Goal: Task Accomplishment & Management: Manage account settings

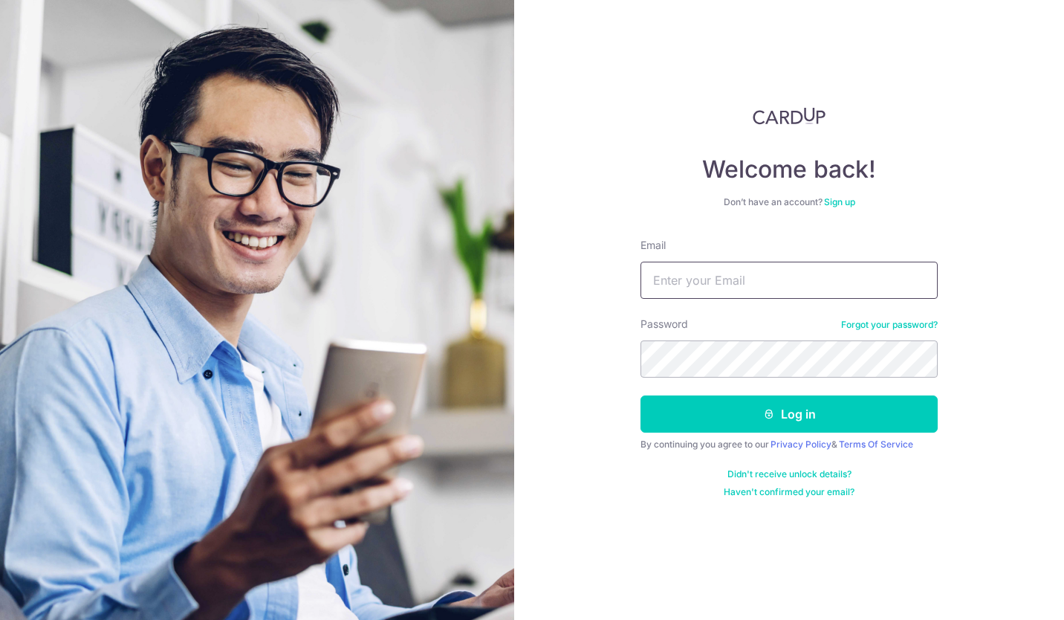
click at [737, 291] on input "Email" at bounding box center [789, 280] width 297 height 37
click at [739, 278] on input "Email" at bounding box center [789, 280] width 297 height 37
type input "felixlim@"
click at [876, 326] on link "Forgot your password?" at bounding box center [889, 325] width 97 height 12
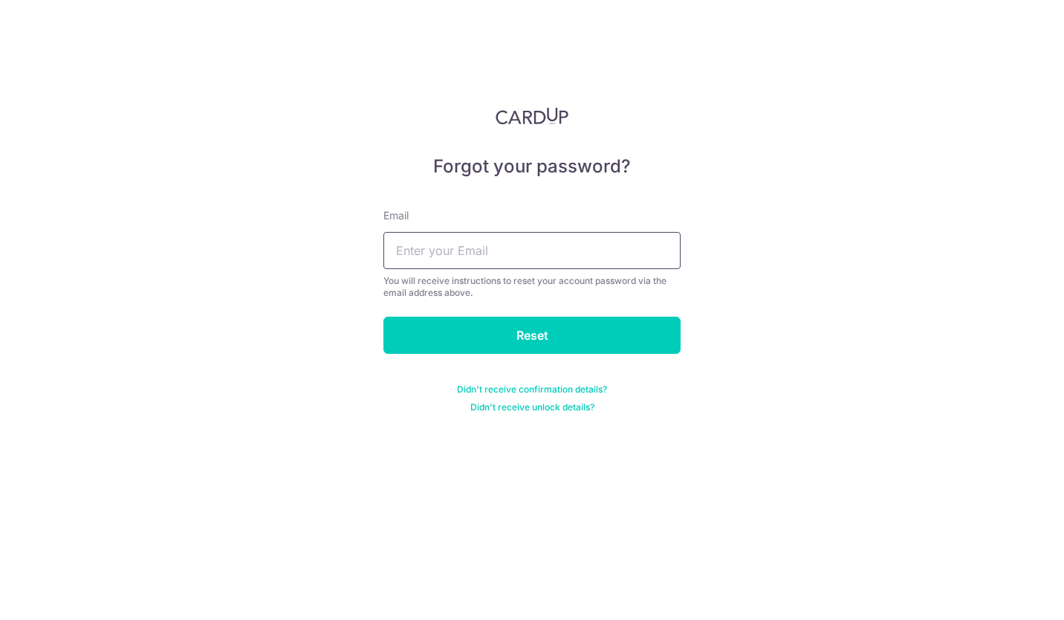
click at [531, 251] on input "text" at bounding box center [532, 250] width 297 height 37
type input "[EMAIL_ADDRESS][DOMAIN_NAME]"
click at [566, 339] on input "Reset" at bounding box center [532, 335] width 297 height 37
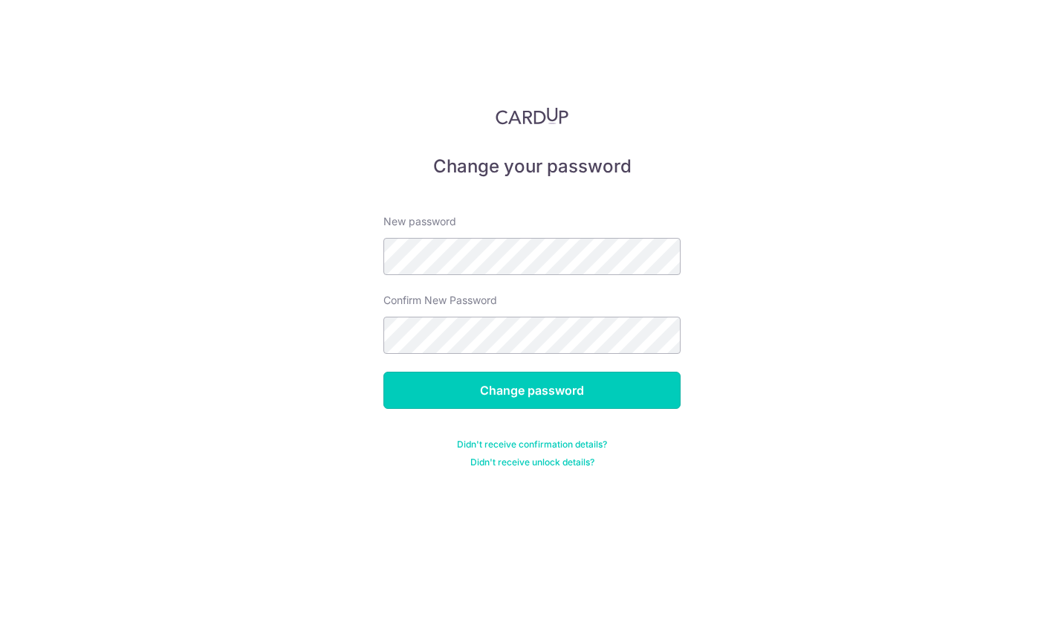
click at [568, 393] on input "Change password" at bounding box center [532, 390] width 297 height 37
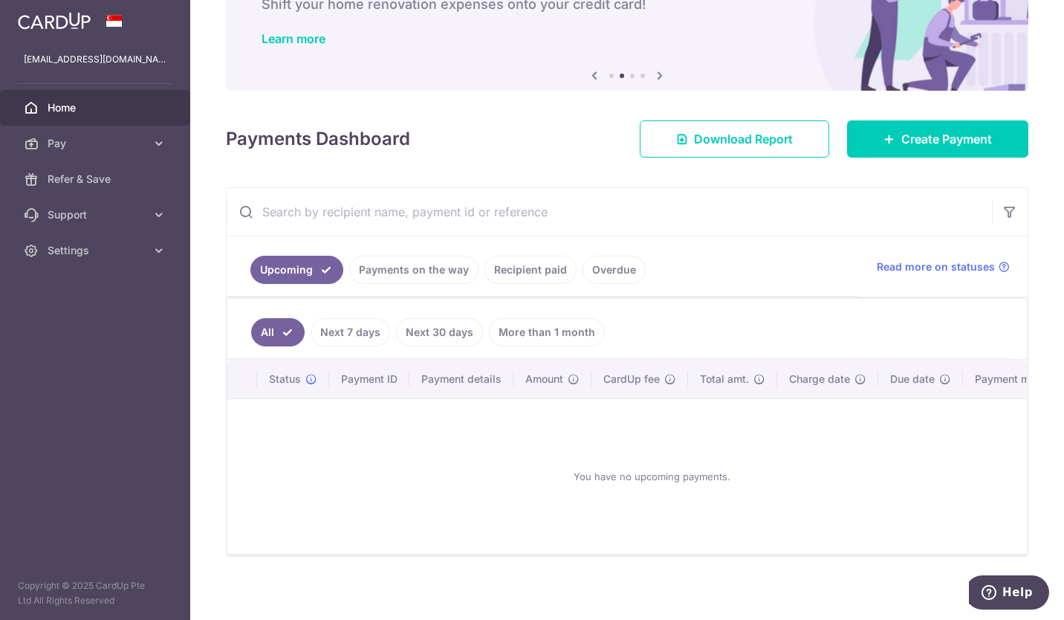
scroll to position [114, 0]
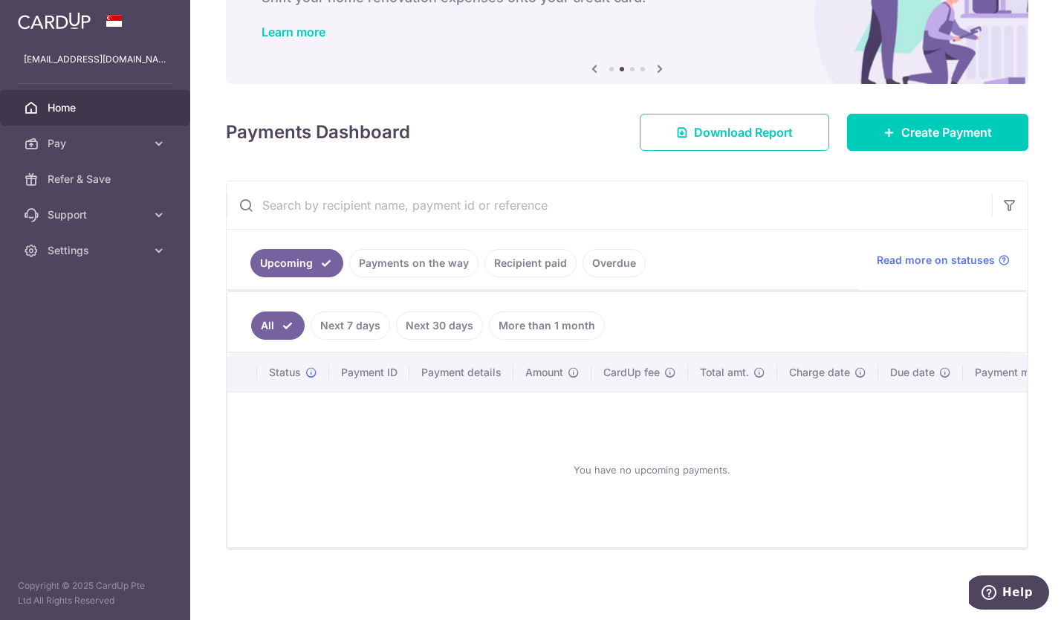
click at [146, 214] on link "Support" at bounding box center [95, 215] width 190 height 36
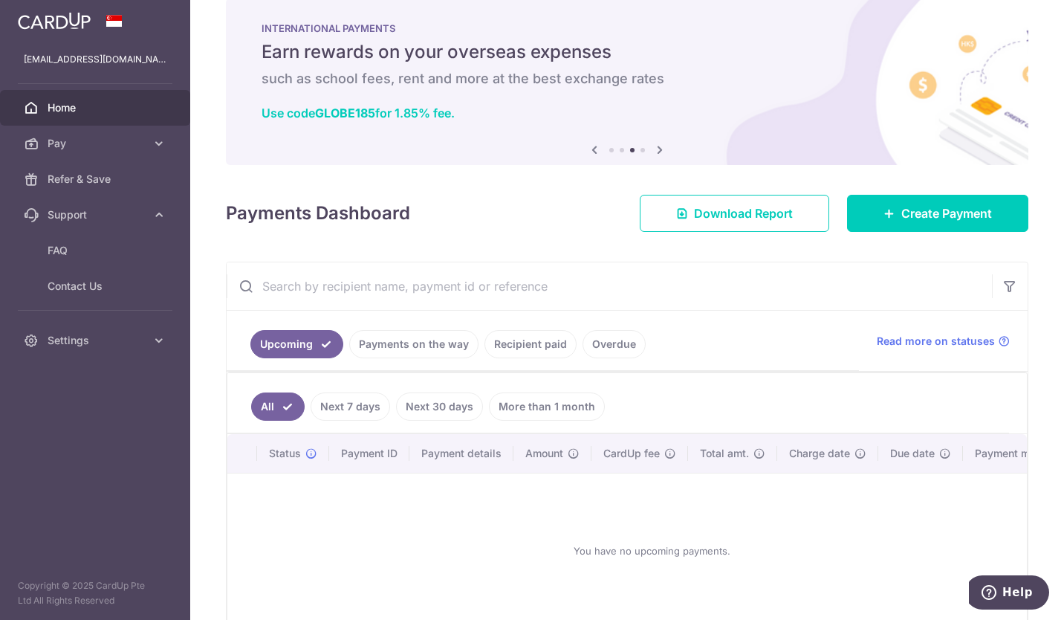
scroll to position [0, 0]
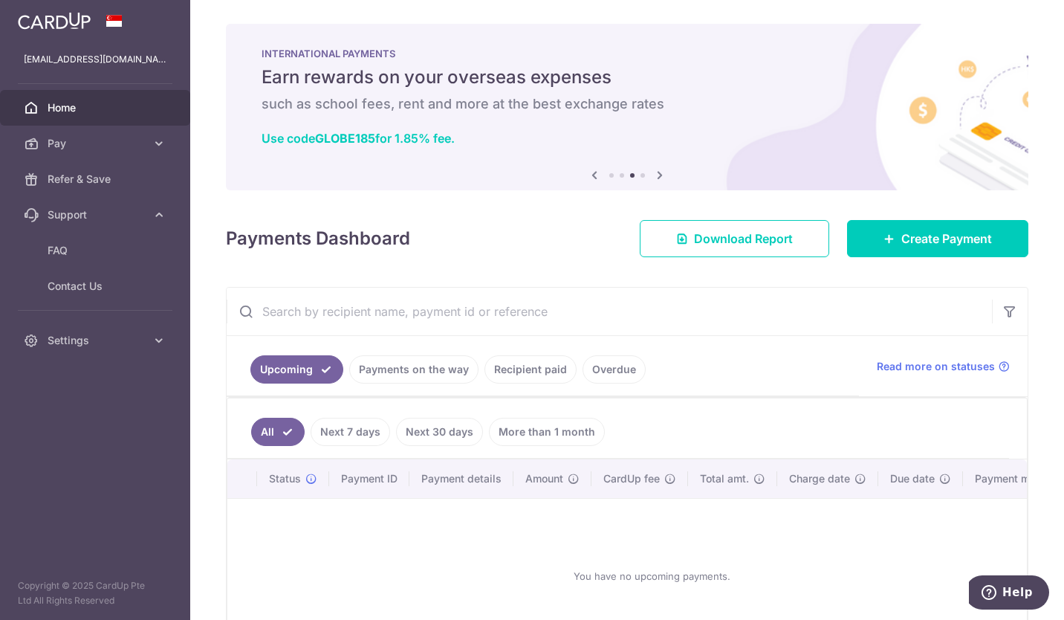
click at [658, 172] on icon at bounding box center [660, 175] width 18 height 19
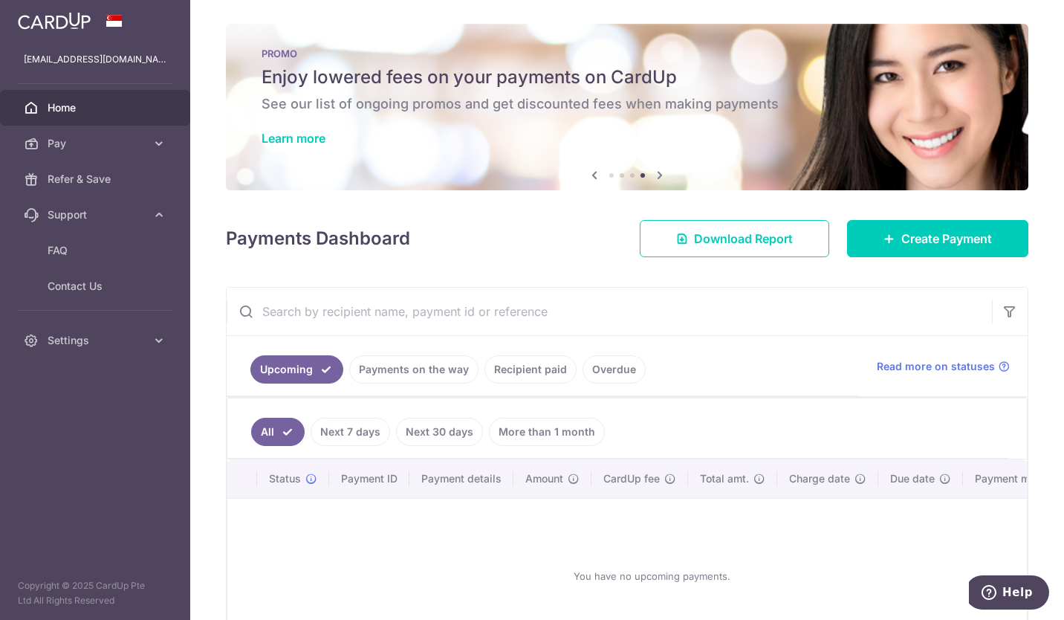
click at [289, 129] on div "PROMO Enjoy lowered fees on your payments on CardUp See our list of ongoing pro…" at bounding box center [627, 98] width 803 height 149
click at [304, 140] on link "Learn more" at bounding box center [294, 138] width 64 height 15
